Goal: Task Accomplishment & Management: Manage account settings

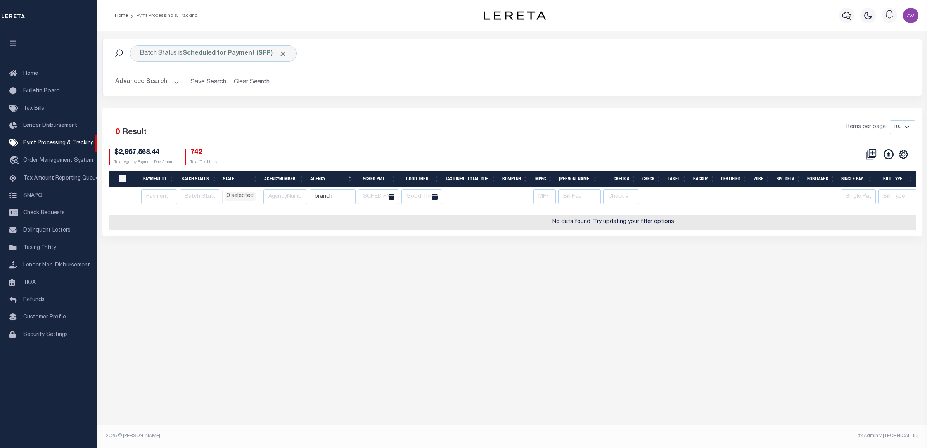
select select
click at [540, 79] on h2 "Advanced Search Save Search Clear Search" at bounding box center [512, 81] width 806 height 15
click at [334, 199] on input "branch" at bounding box center [332, 196] width 46 height 15
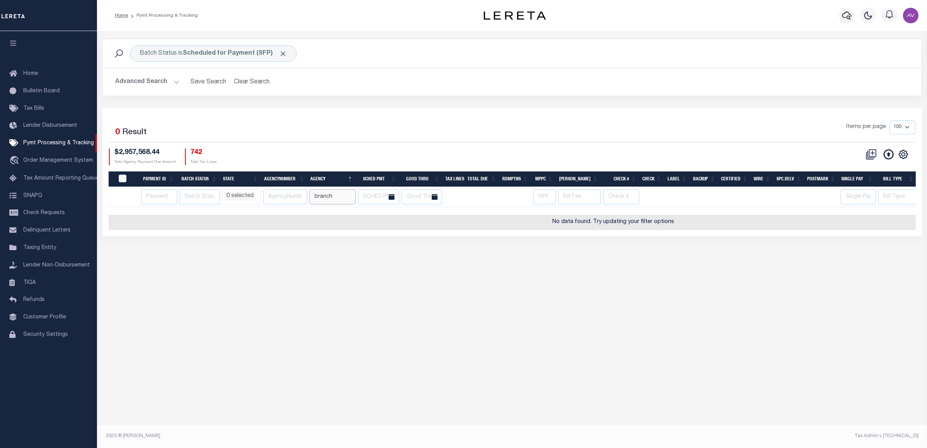
click at [334, 199] on input "branch" at bounding box center [332, 196] width 46 height 15
click at [384, 116] on div "Selected 0 Result Items per page 100 200 500 1000 $2,957,568.44" at bounding box center [511, 172] width 819 height 128
click at [158, 193] on input "number" at bounding box center [159, 196] width 36 height 15
click at [841, 16] on button "button" at bounding box center [847, 16] width 16 height 16
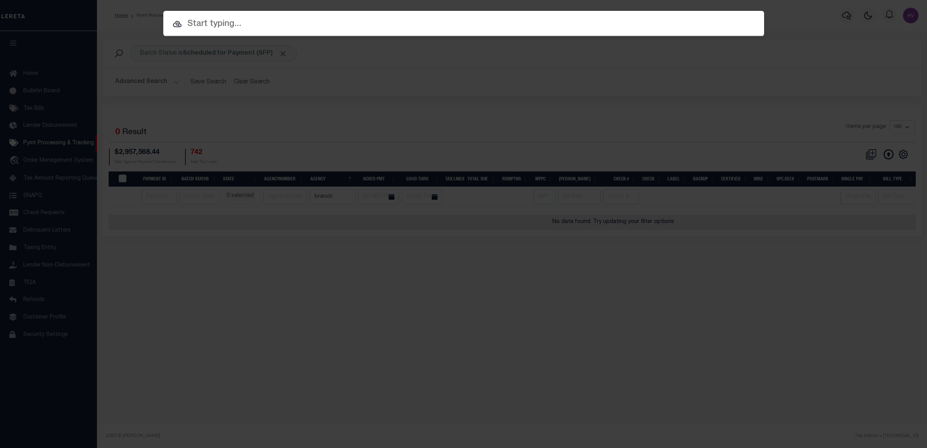
click at [266, 19] on input "text" at bounding box center [463, 24] width 601 height 14
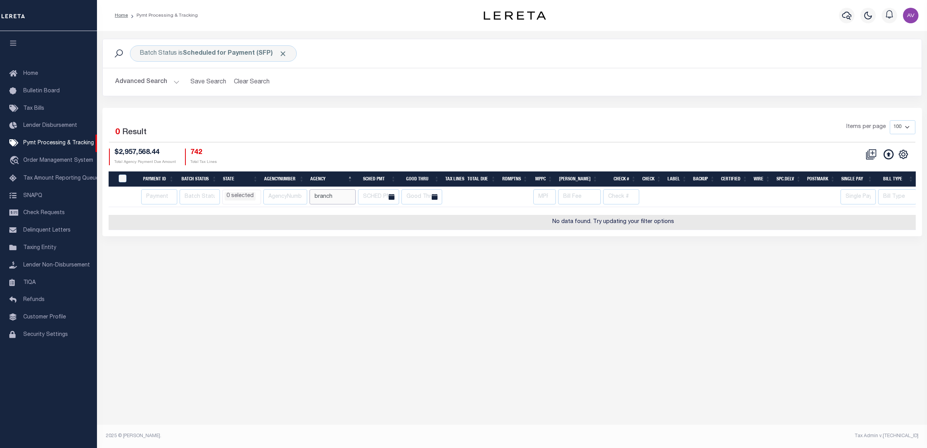
click at [356, 198] on input "branch" at bounding box center [332, 196] width 46 height 15
select select
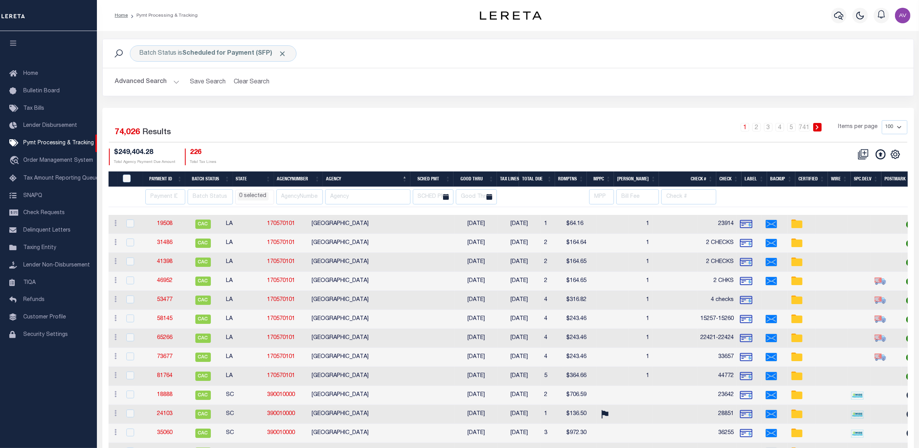
click at [154, 189] on th at bounding box center [164, 197] width 42 height 20
click at [153, 196] on input "number" at bounding box center [165, 196] width 40 height 15
type input "91116"
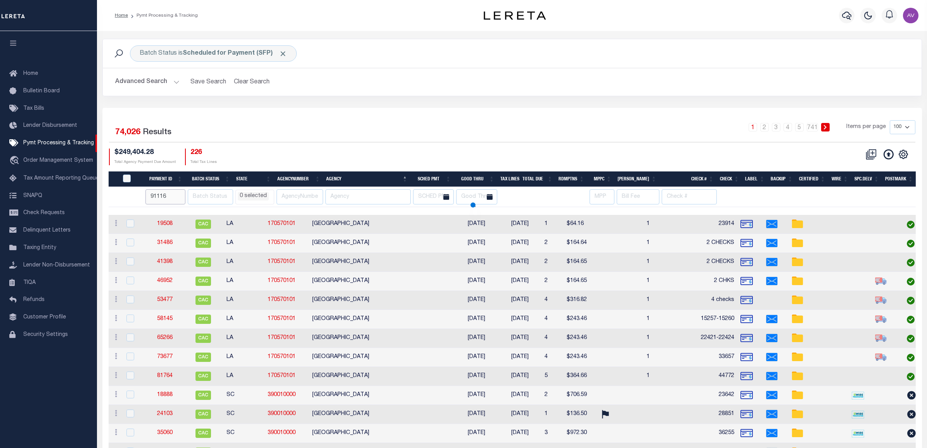
select select
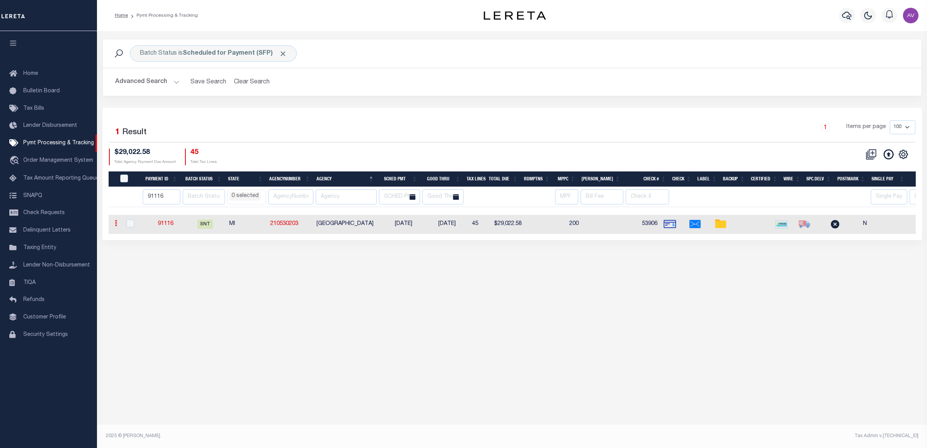
click at [119, 223] on link at bounding box center [116, 224] width 9 height 6
click at [130, 222] on input "checkbox" at bounding box center [130, 223] width 8 height 8
checkbox input "true"
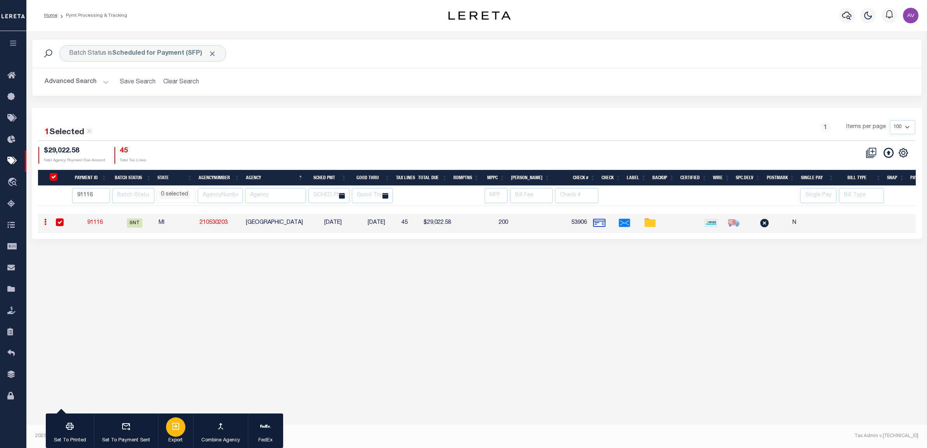
click at [182, 429] on div "button" at bounding box center [175, 426] width 19 height 19
drag, startPoint x: 398, startPoint y: 154, endPoint x: 394, endPoint y: 158, distance: 5.8
click at [398, 154] on div "$29,022.58 Total Agency Payment Due Amount 45 Total Tax Lines" at bounding box center [257, 155] width 439 height 17
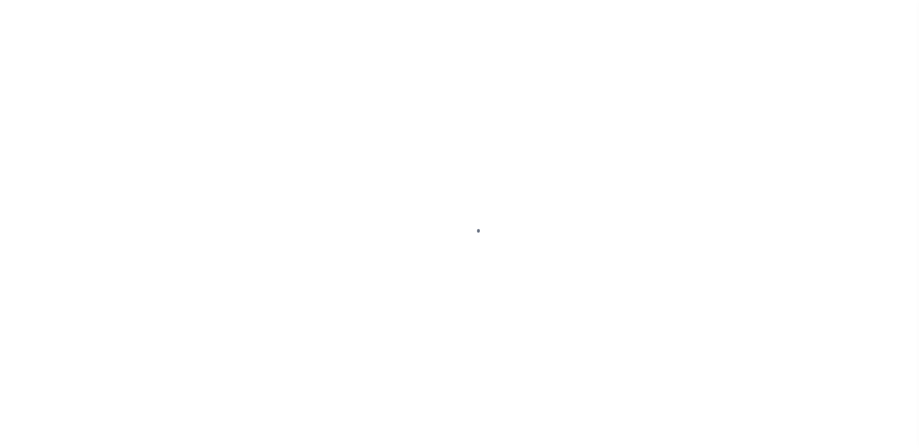
select select "SNT"
select select "CHK"
select select "[PERSON_NAME]"
select select "USS"
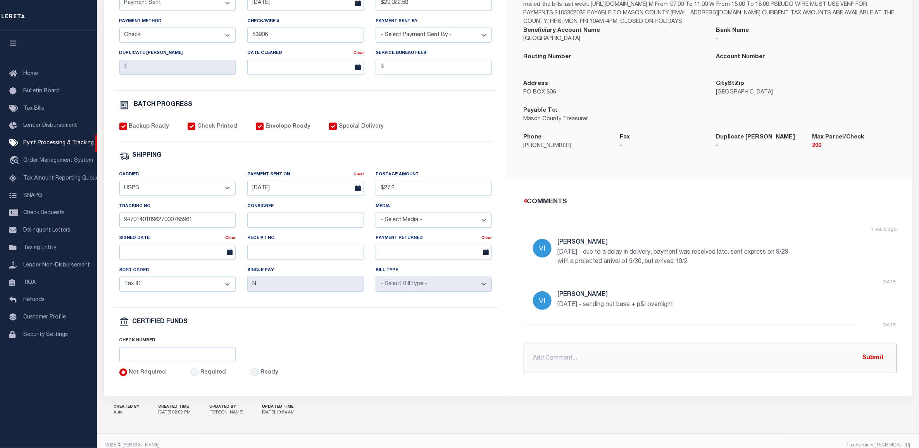
click at [588, 366] on input "text" at bounding box center [710, 358] width 373 height 29
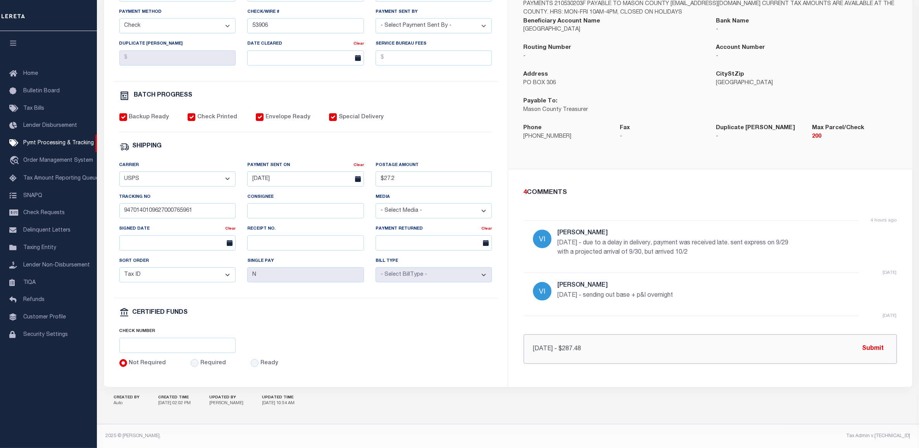
scroll to position [211, 0]
click at [579, 344] on input "10/6/25 - $287.48" at bounding box center [710, 348] width 373 height 29
click at [664, 343] on input "10/6/25 - $287.28" at bounding box center [710, 348] width 373 height 29
type input "10/6/25 - $287.28 in ADDITIONAL P&I requested"
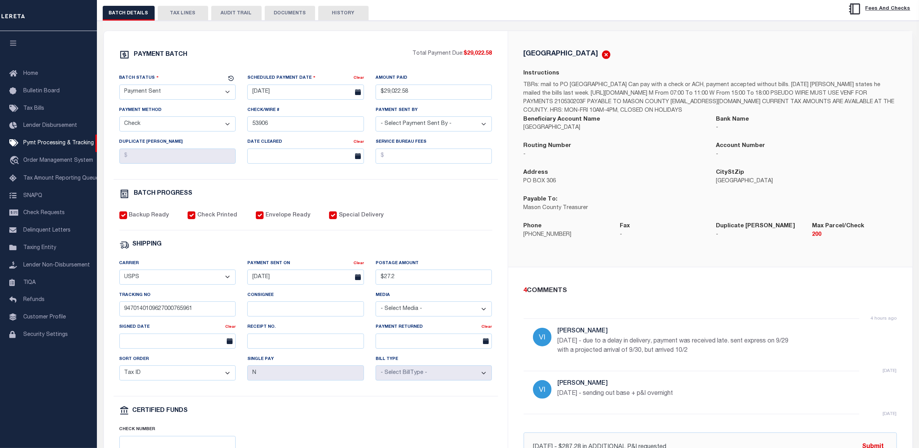
scroll to position [66, 0]
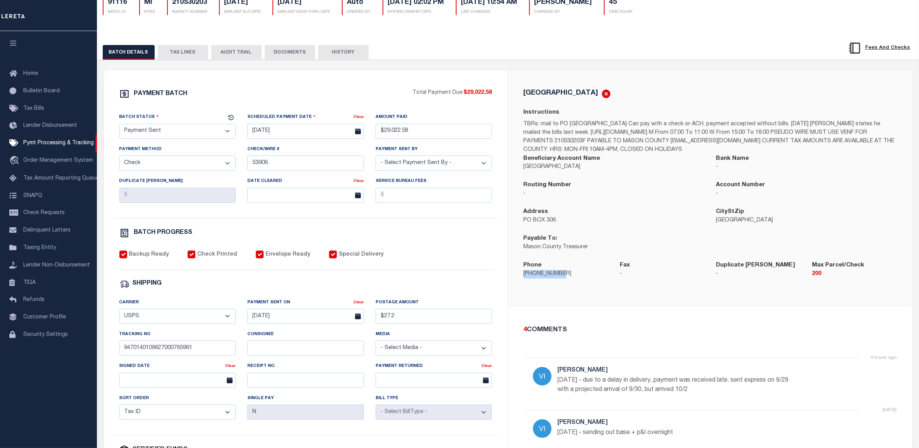
click at [520, 280] on div "Phone 231-277-8009" at bounding box center [566, 274] width 96 height 27
copy p "[PHONE_NUMBER]"
drag, startPoint x: 173, startPoint y: 60, endPoint x: 175, endPoint y: 53, distance: 7.9
click at [173, 60] on button "TAX LINES" at bounding box center [183, 52] width 50 height 15
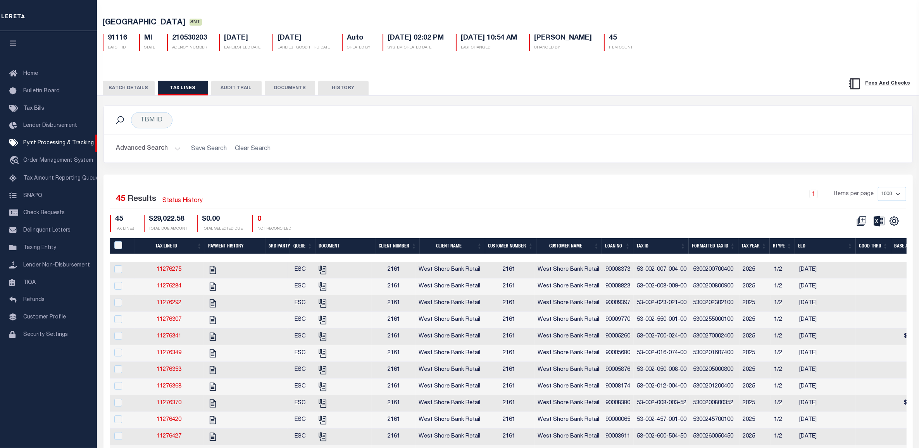
scroll to position [0, 0]
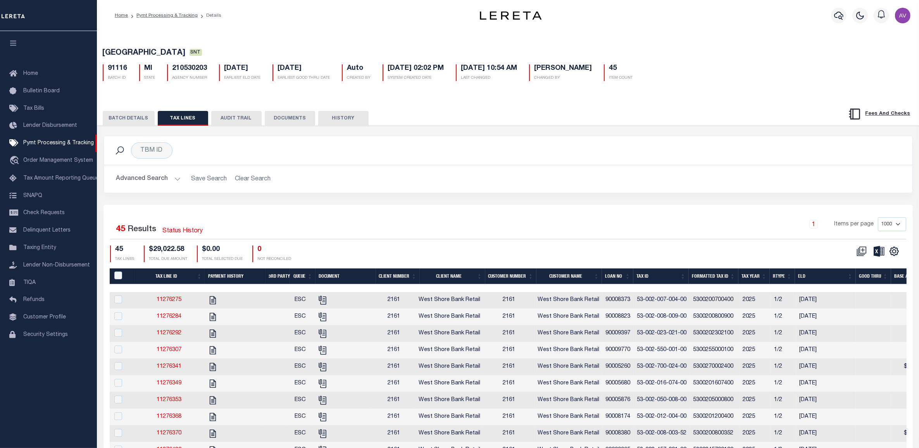
click at [523, 161] on div "TBM ID Search" at bounding box center [508, 150] width 809 height 29
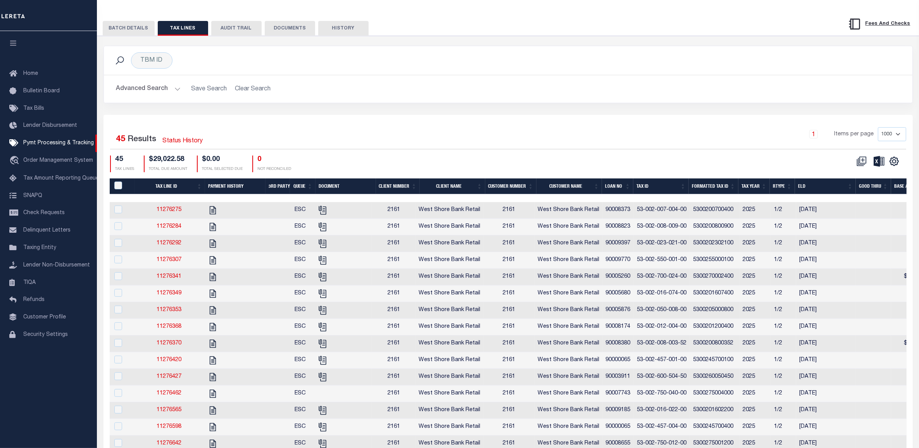
scroll to position [145, 0]
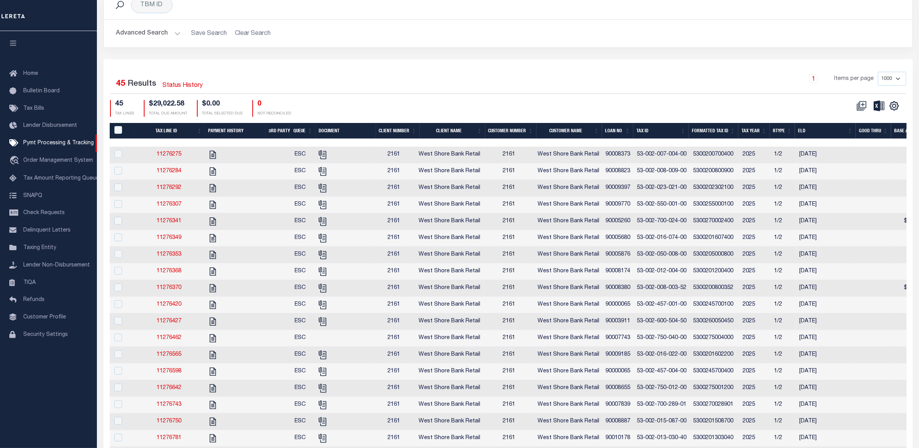
drag, startPoint x: 531, startPoint y: 107, endPoint x: 547, endPoint y: 115, distance: 18.0
click at [531, 107] on div "CSV Export Selected Print Show Filter Show Search Columns 0: PayeePaymentBatchId" at bounding box center [707, 108] width 398 height 17
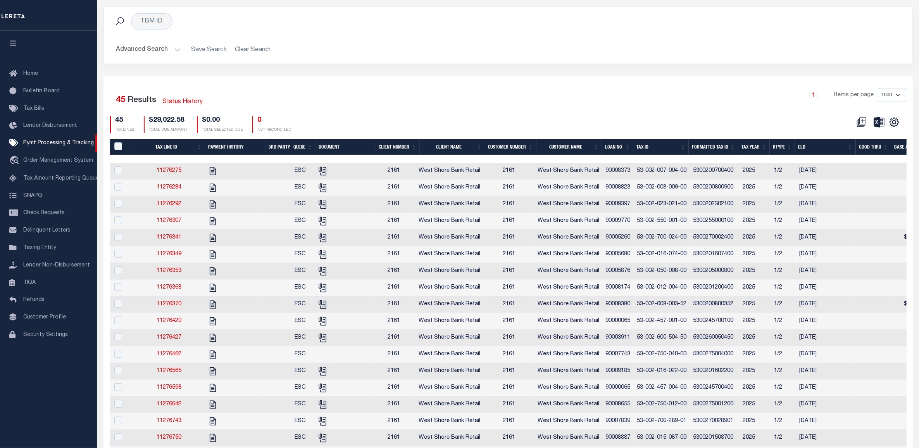
scroll to position [0, 0]
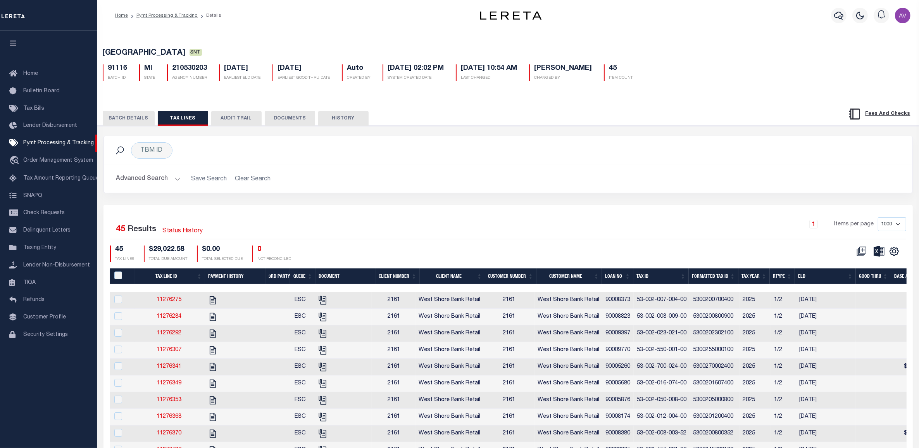
click at [134, 121] on button "BATCH DETAILS" at bounding box center [129, 118] width 52 height 15
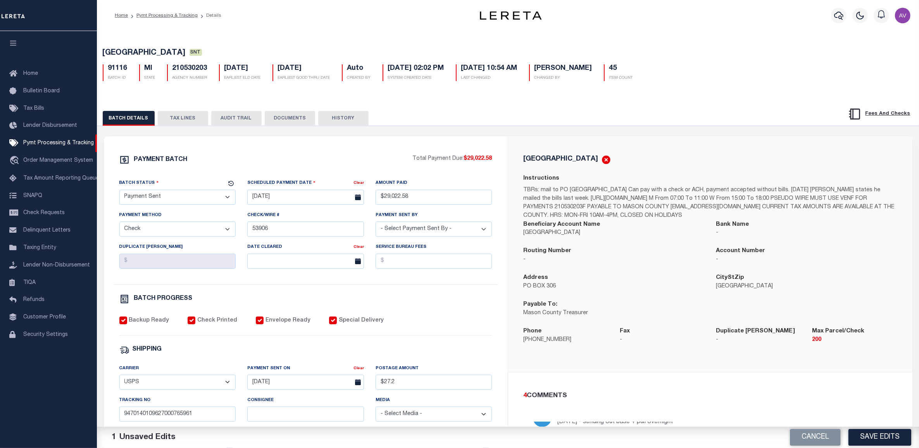
click at [177, 113] on button "TAX LINES" at bounding box center [183, 118] width 50 height 15
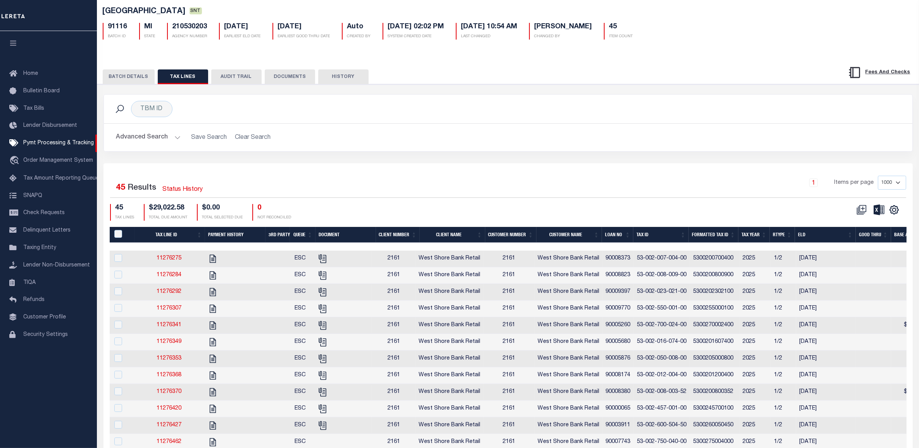
scroll to position [48, 0]
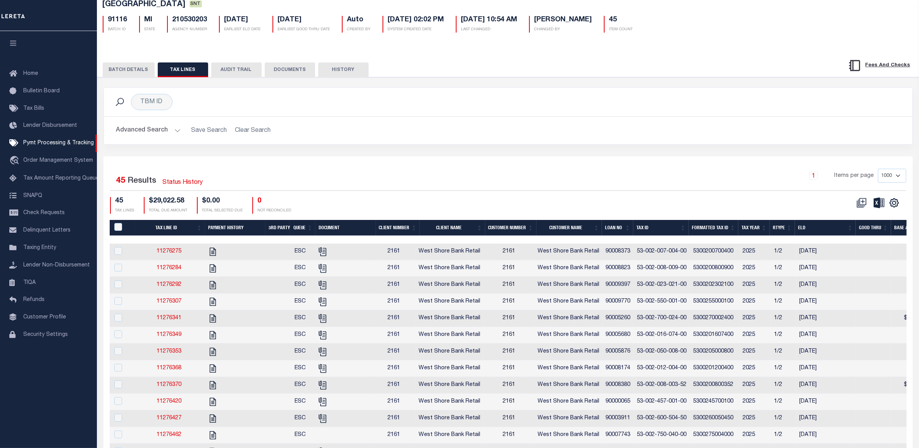
drag, startPoint x: 654, startPoint y: 165, endPoint x: 658, endPoint y: 170, distance: 6.1
click at [881, 206] on icon at bounding box center [879, 202] width 11 height 11
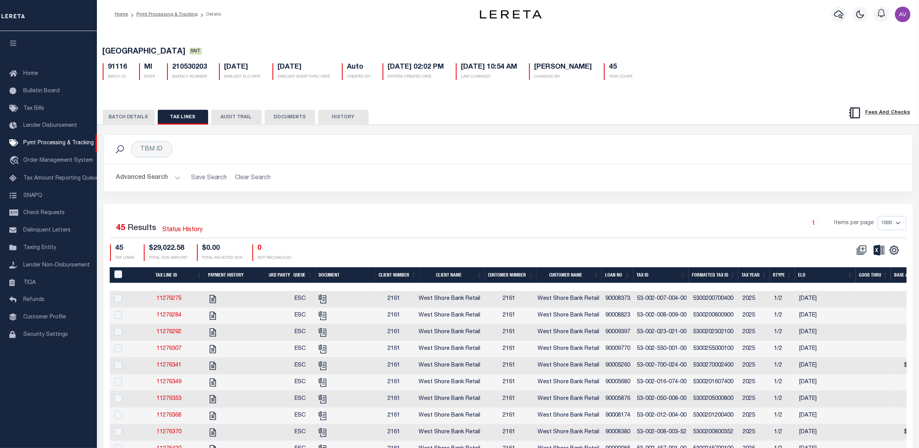
scroll to position [0, 0]
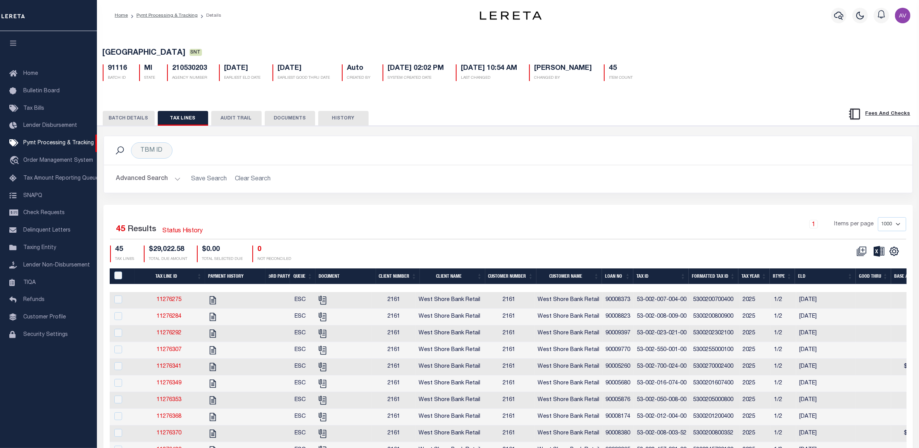
click at [508, 183] on h2 "Advanced Search Save Search Clear Search" at bounding box center [508, 178] width 797 height 15
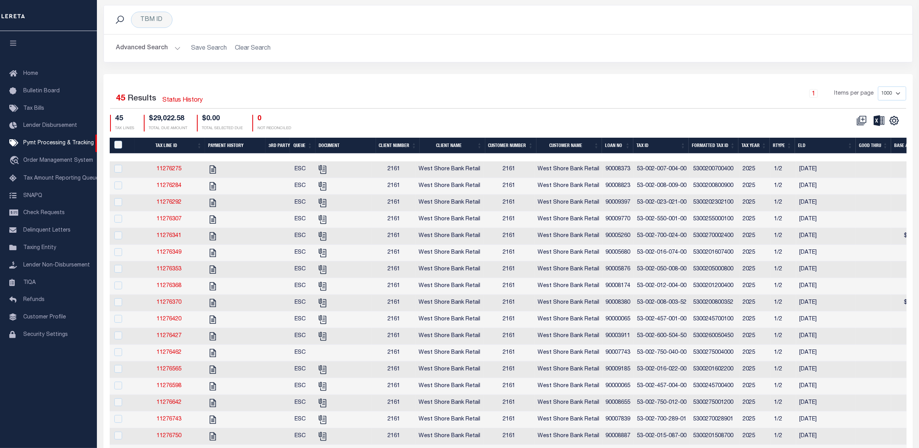
scroll to position [145, 0]
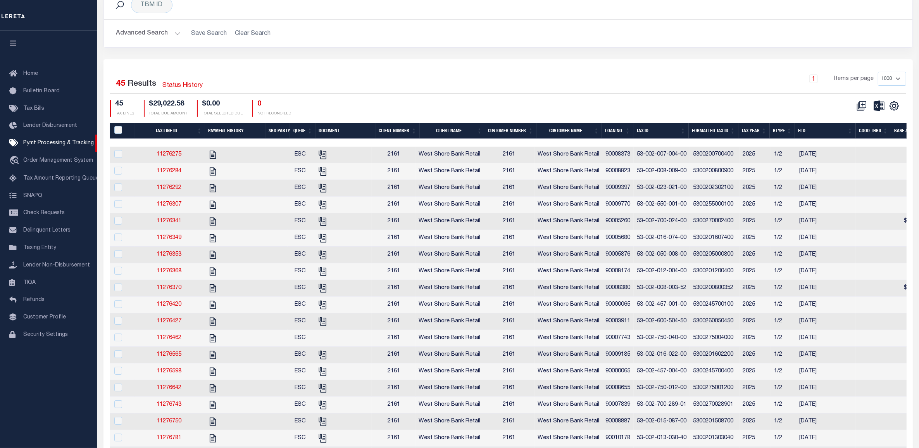
click at [658, 129] on th "Tax ID" at bounding box center [661, 131] width 55 height 16
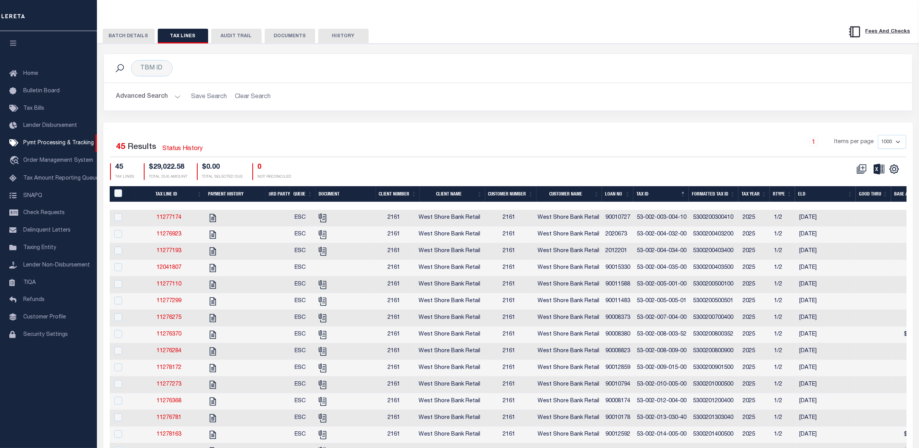
scroll to position [0, 0]
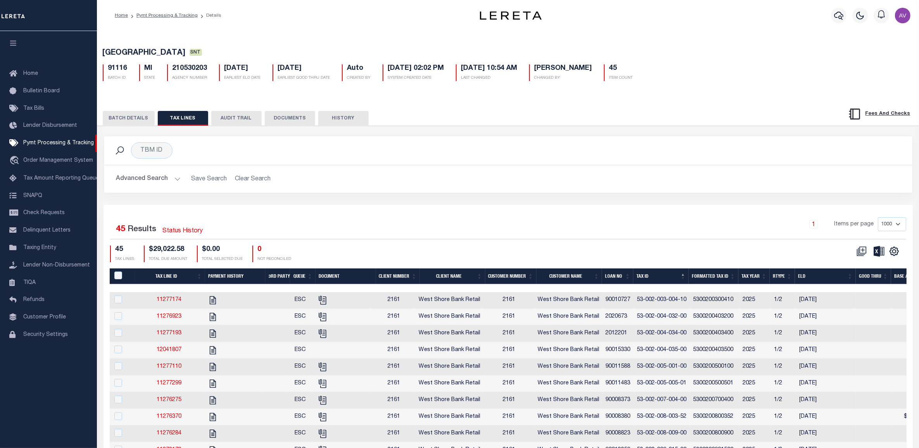
click at [136, 123] on button "BATCH DETAILS" at bounding box center [129, 118] width 52 height 15
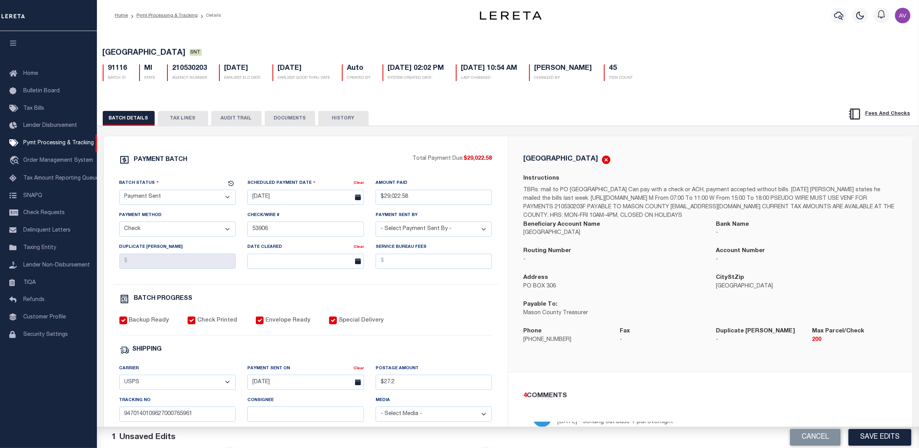
click at [623, 145] on div "BRANCH TOWNSHIP Instructions TBRs: mail to PO Box 297 in Walhalla, MI 49458 Can…" at bounding box center [710, 254] width 404 height 236
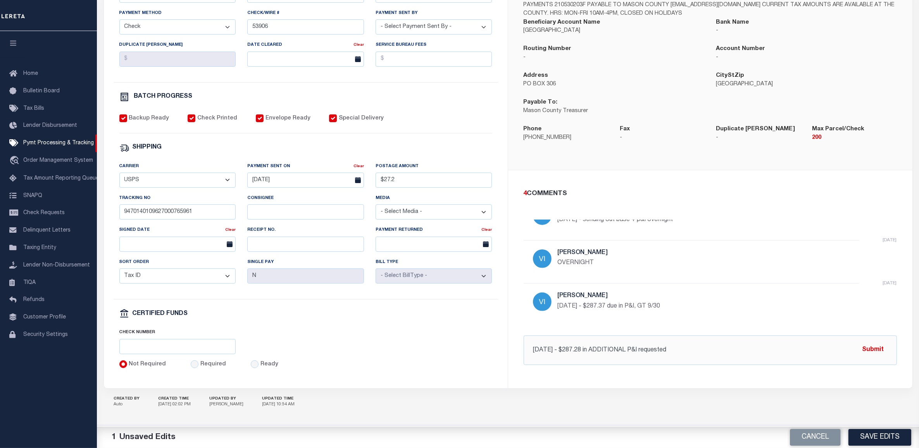
scroll to position [211, 0]
click at [689, 346] on input "10/6/25 - $287.28 in ADDITIONAL P&I requested" at bounding box center [710, 348] width 373 height 29
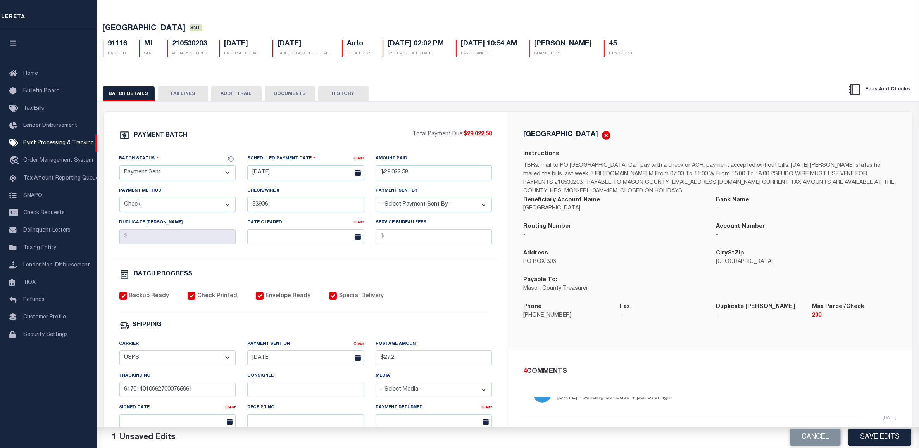
scroll to position [0, 0]
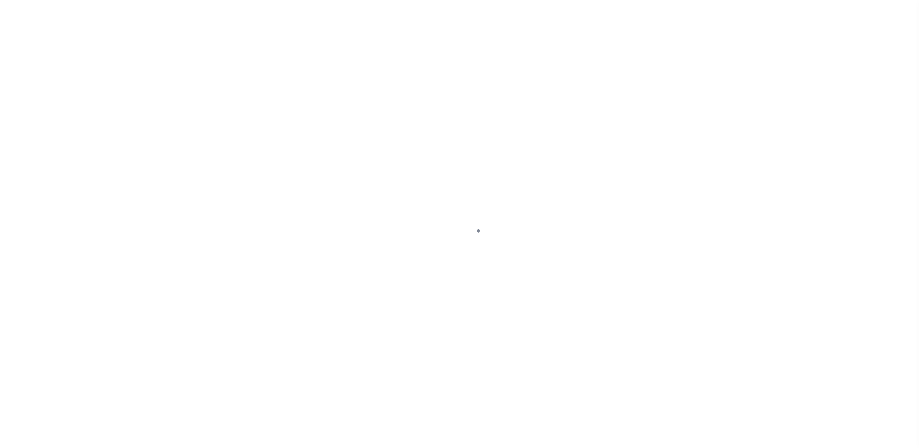
select select "SNT"
select select "CHK"
select select "[PERSON_NAME]"
select select "USS"
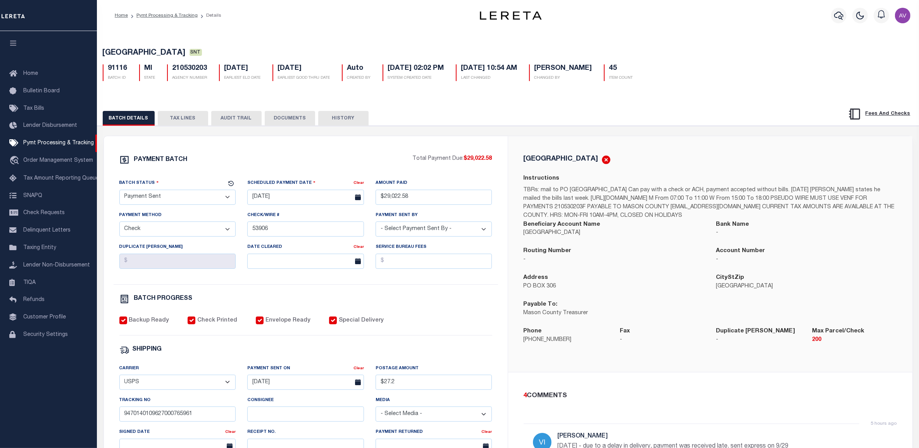
drag, startPoint x: 322, startPoint y: 244, endPoint x: 315, endPoint y: 247, distance: 7.0
